Goal: Task Accomplishment & Management: Manage account settings

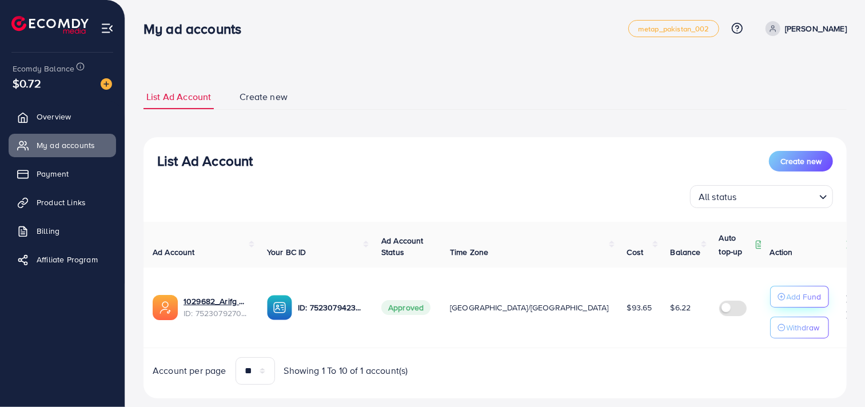
click at [793, 298] on p "Add Fund" at bounding box center [804, 297] width 35 height 14
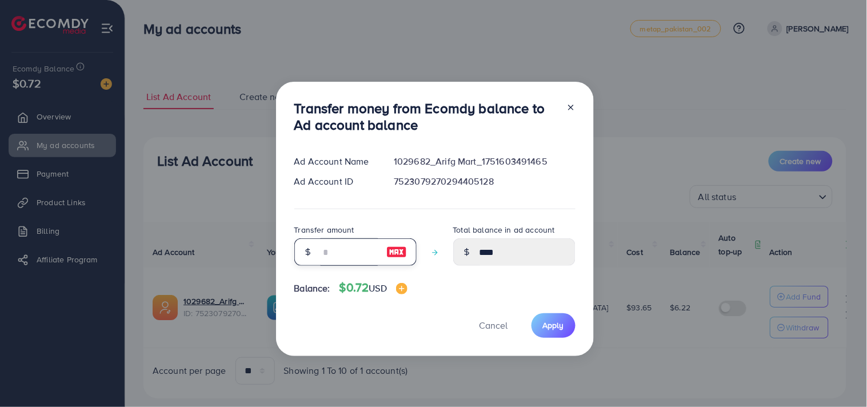
click at [323, 256] on input "number" at bounding box center [349, 251] width 57 height 27
type input "*"
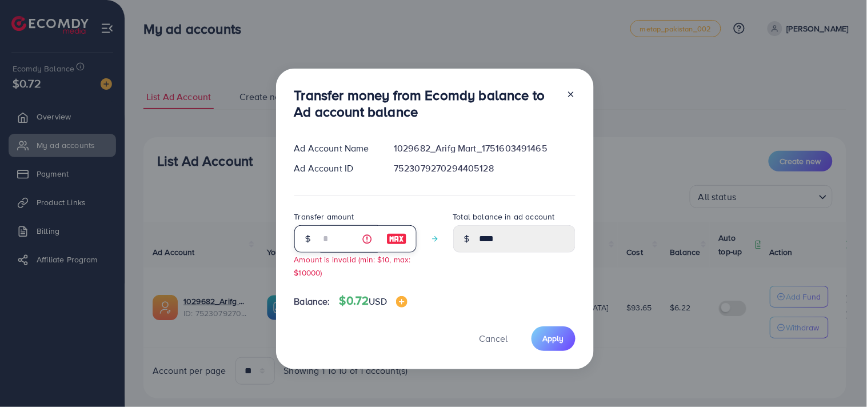
type input "*"
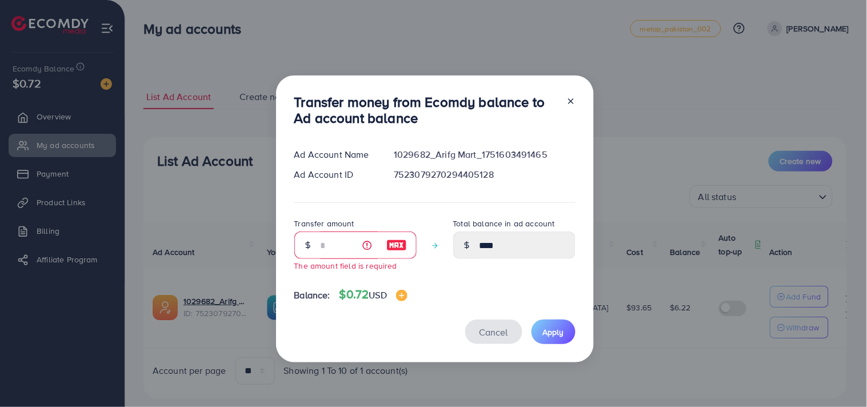
click at [503, 336] on span "Cancel" at bounding box center [494, 332] width 29 height 13
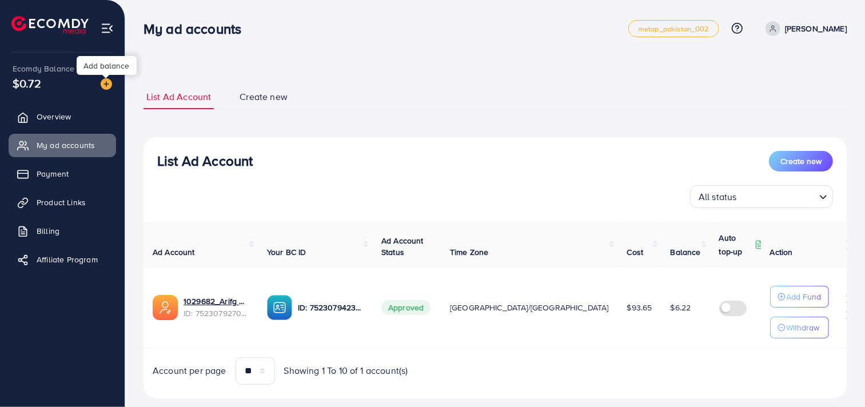
click at [103, 85] on img at bounding box center [106, 83] width 11 height 11
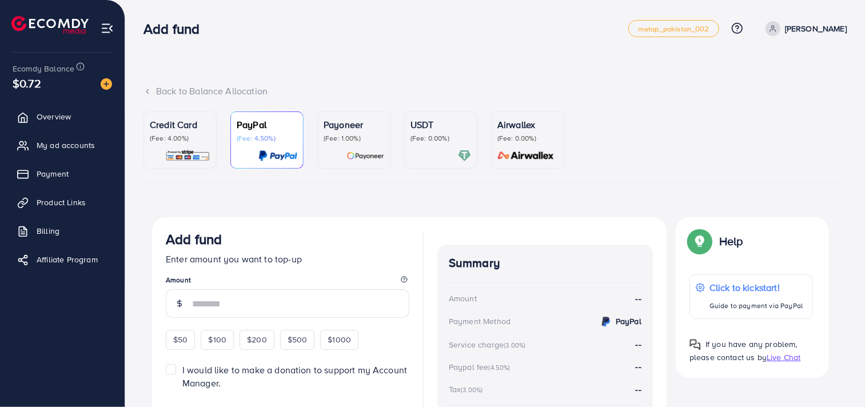
click at [196, 130] on p "Credit Card" at bounding box center [180, 125] width 61 height 14
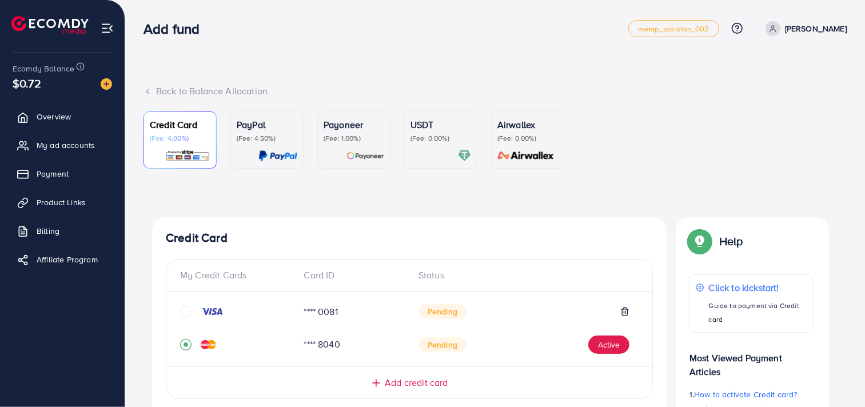
click at [626, 311] on icon at bounding box center [624, 311] width 9 height 9
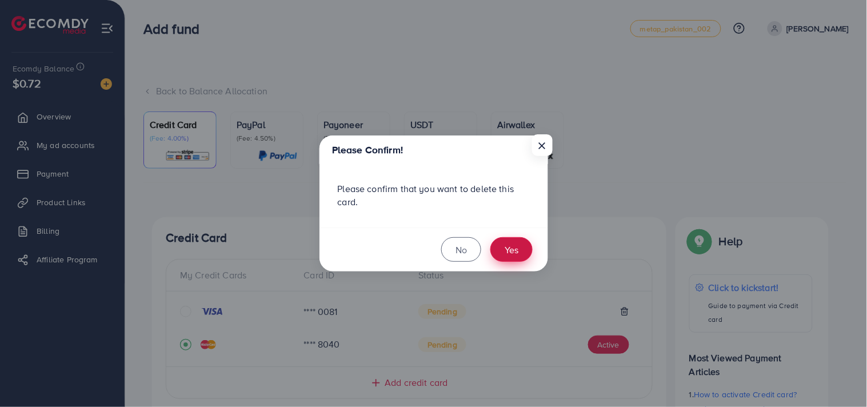
click at [505, 250] on button "Yes" at bounding box center [512, 249] width 42 height 25
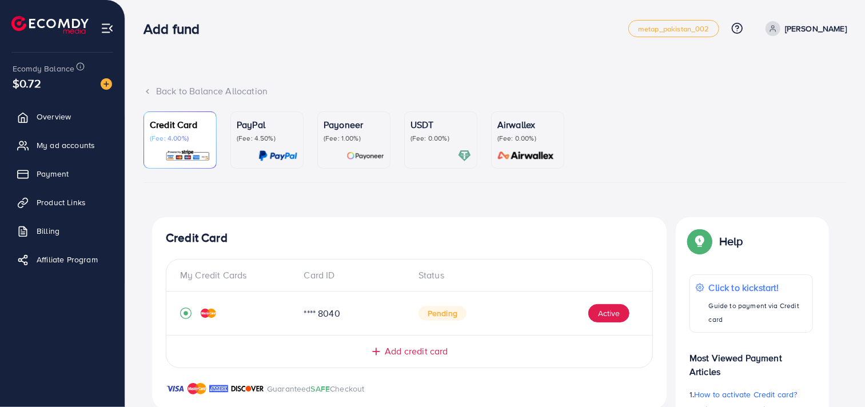
click at [50, 16] on img at bounding box center [49, 25] width 77 height 18
